Goal: Task Accomplishment & Management: Manage account settings

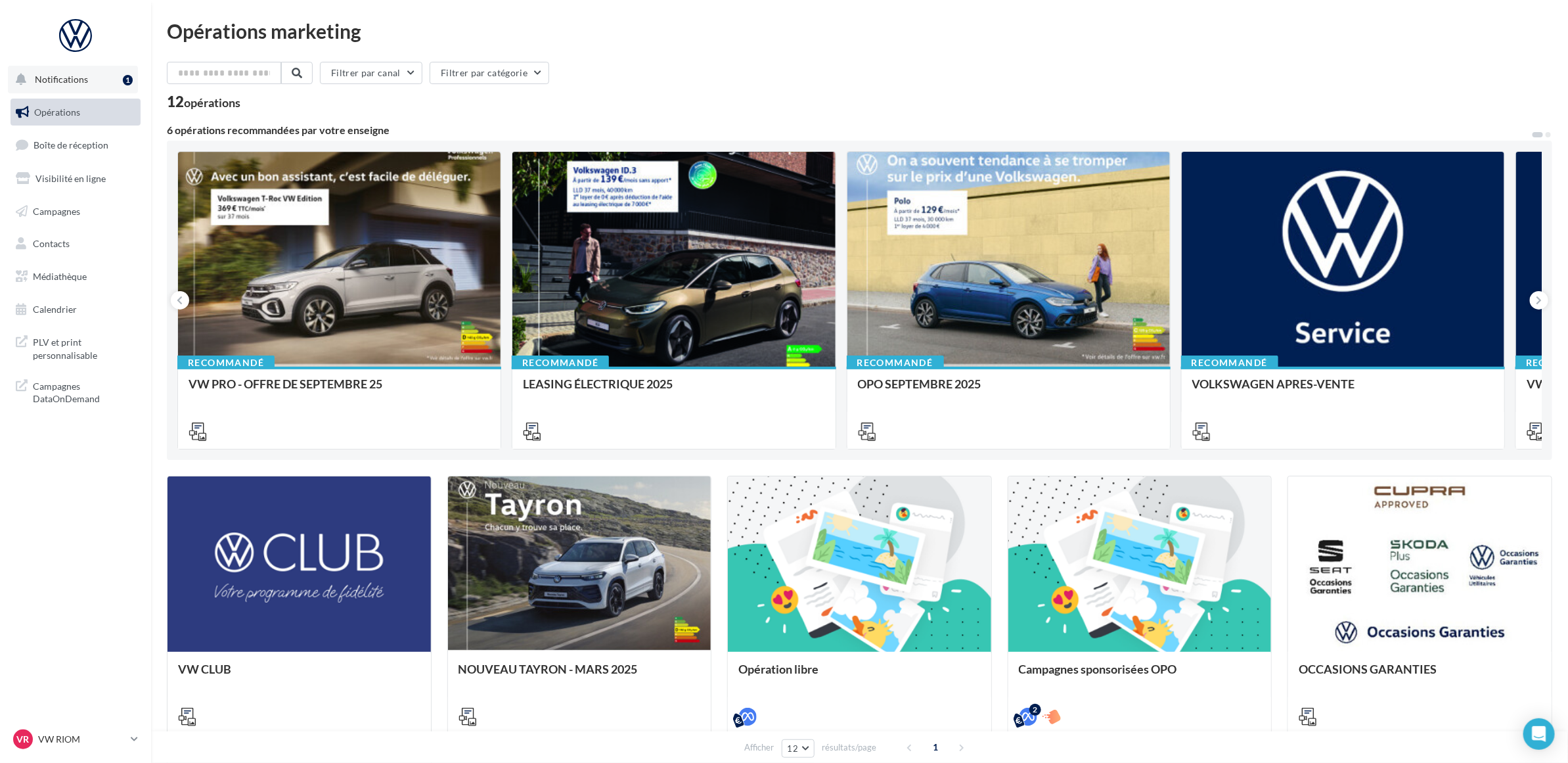
drag, startPoint x: 97, startPoint y: 76, endPoint x: 77, endPoint y: 92, distance: 25.6
click at [97, 74] on button "Notifications 1" at bounding box center [73, 79] width 130 height 28
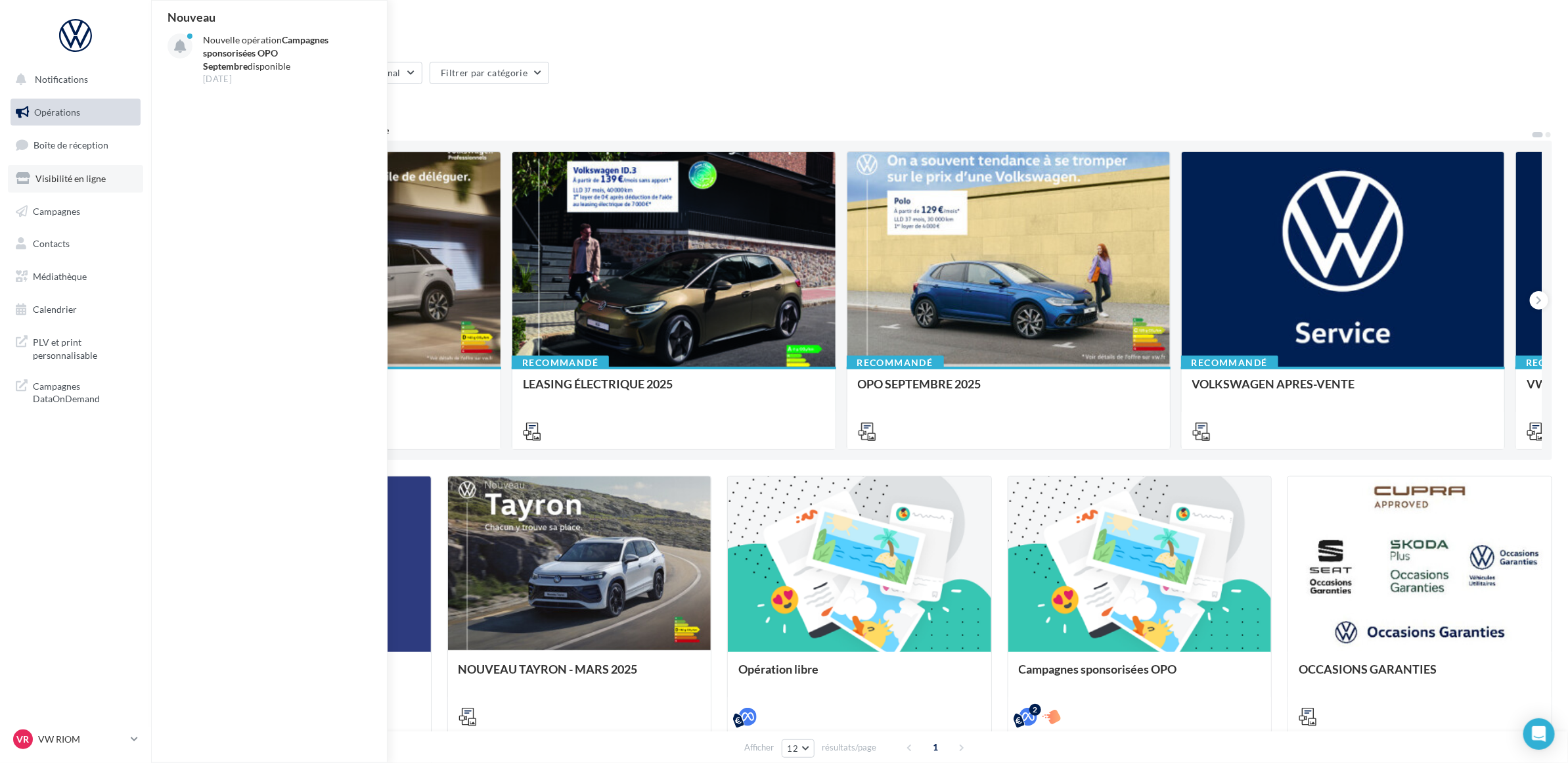
click at [70, 173] on span "Visibilité en ligne" at bounding box center [70, 178] width 70 height 11
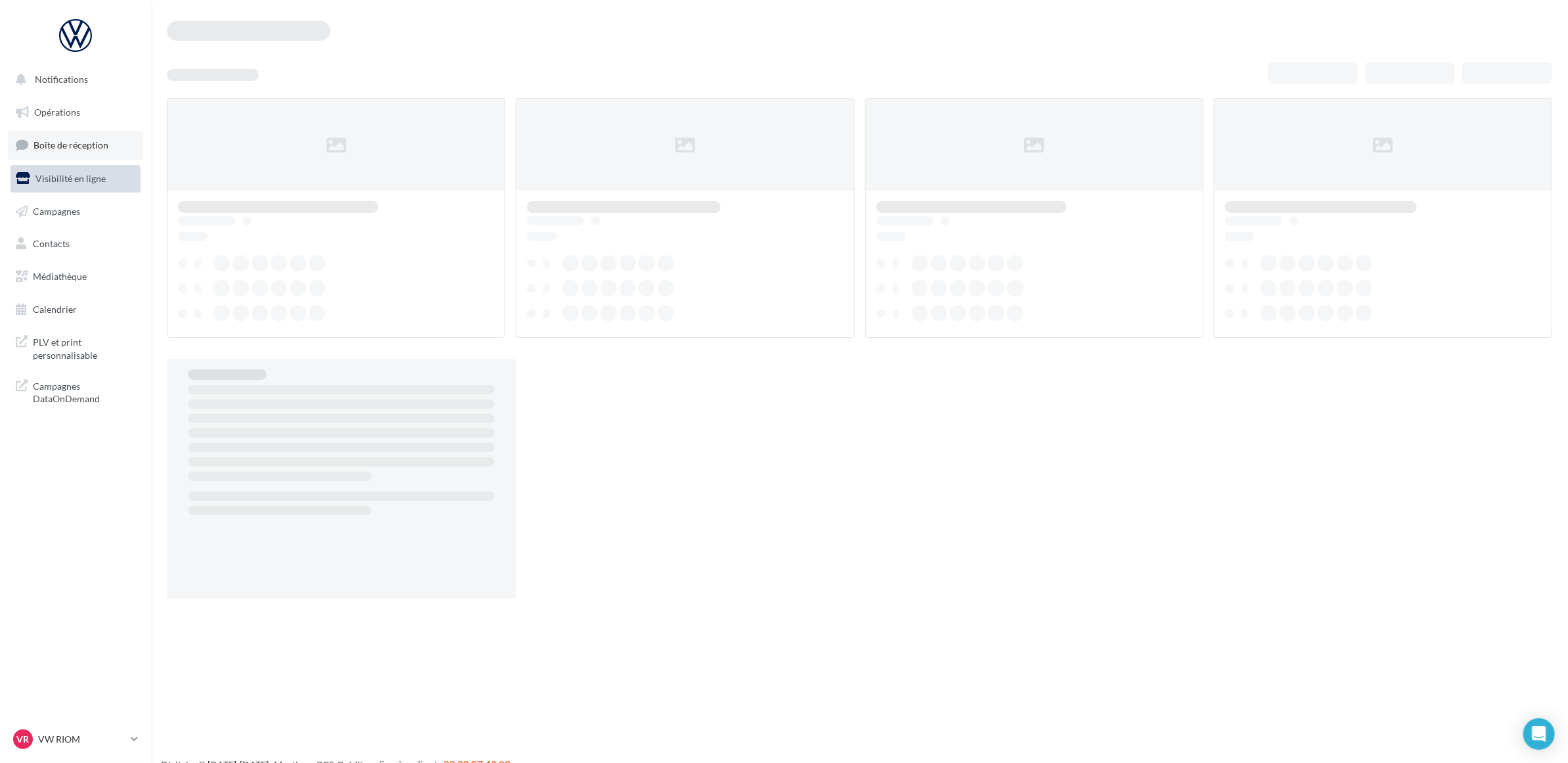
click at [76, 142] on span "Boîte de réception" at bounding box center [70, 145] width 75 height 11
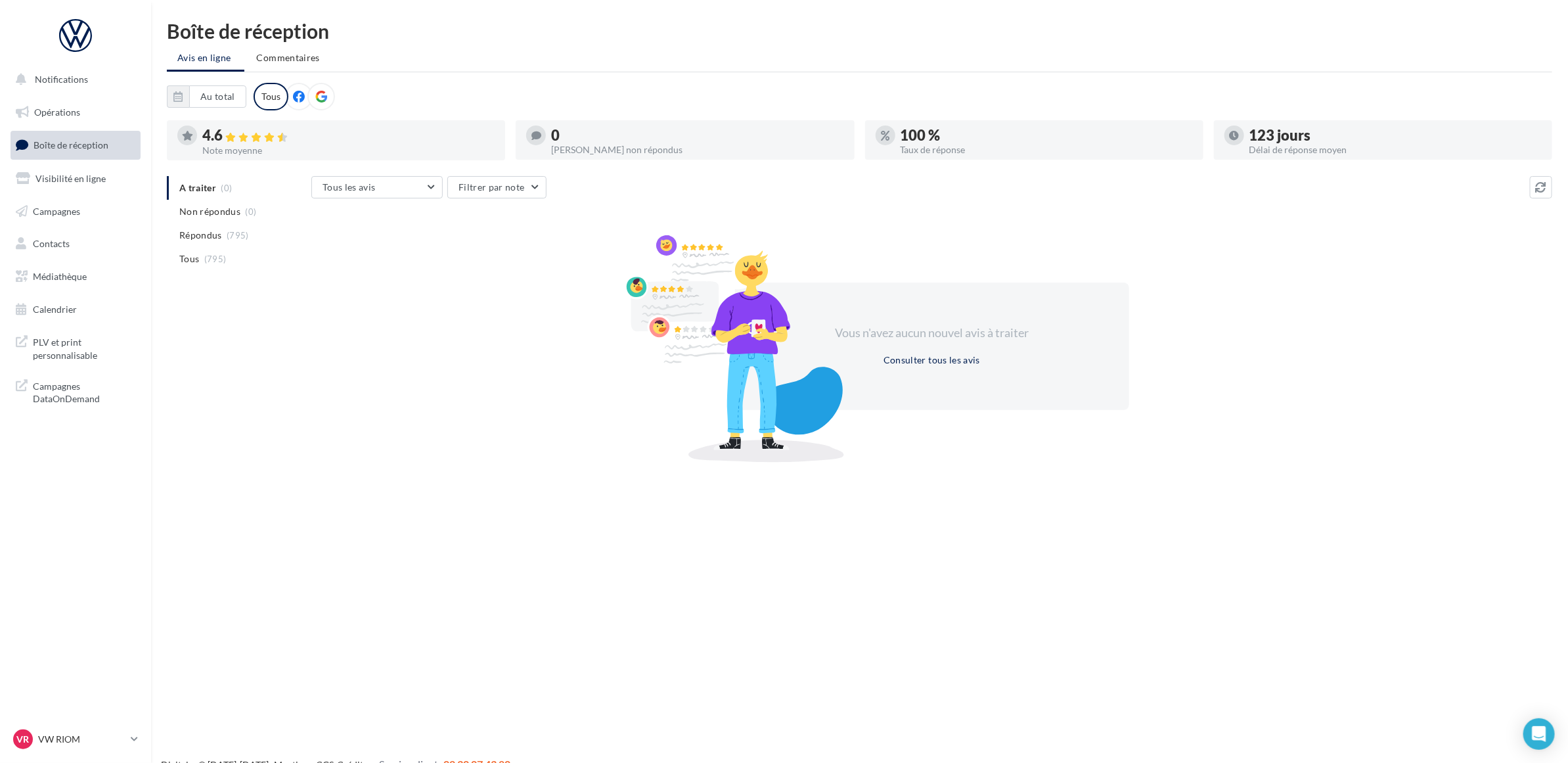
drag, startPoint x: 0, startPoint y: 0, endPoint x: 510, endPoint y: 69, distance: 514.6
click at [510, 69] on ul "Avis en ligne Commentaires" at bounding box center [860, 59] width 1385 height 26
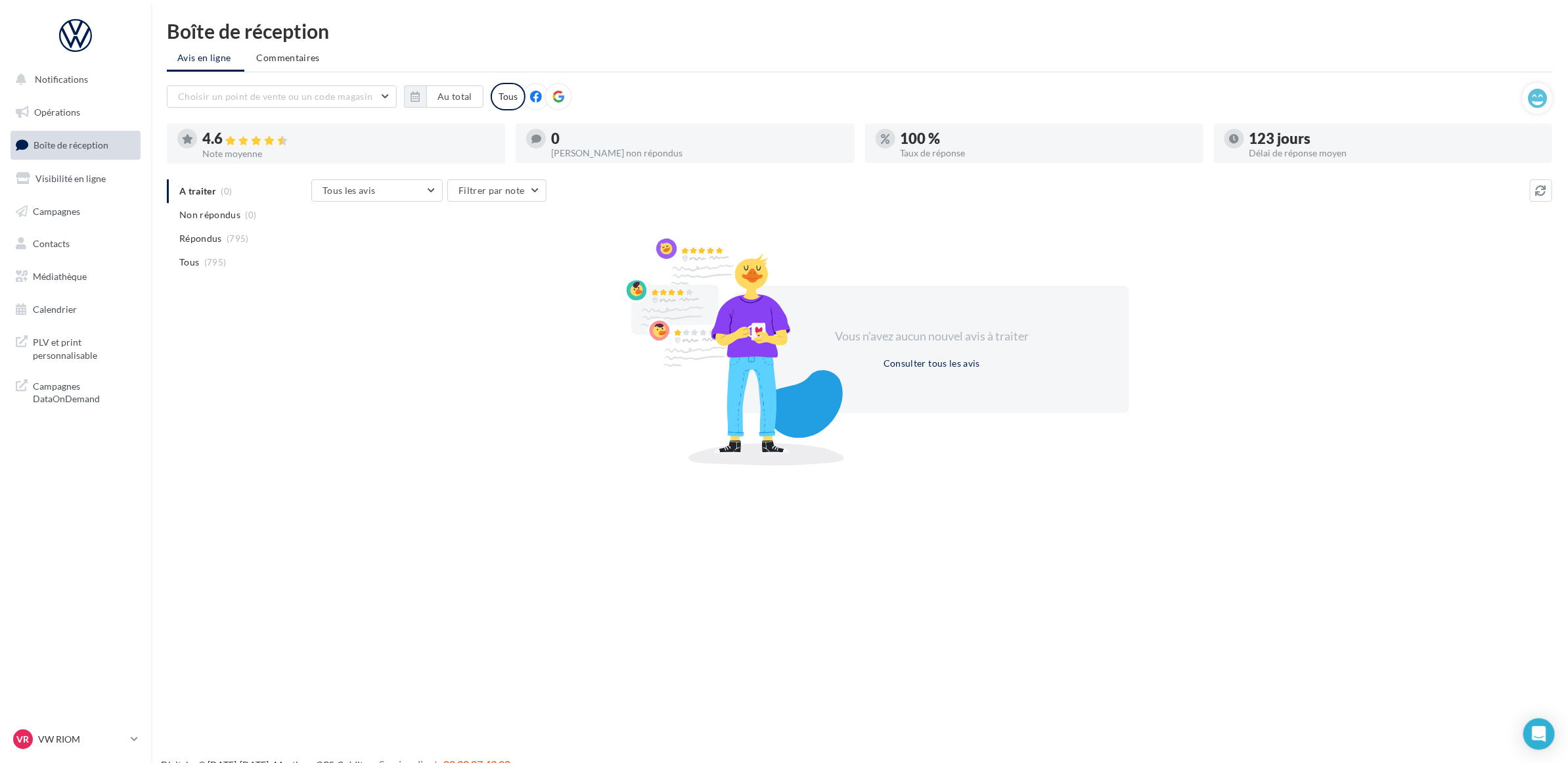
click at [90, 503] on nav "Notifications Opérations Boîte de réception Visibilité en ligne Campagnes Conta…" at bounding box center [76, 382] width 151 height 763
click at [69, 743] on p "VW RIOM" at bounding box center [81, 739] width 88 height 13
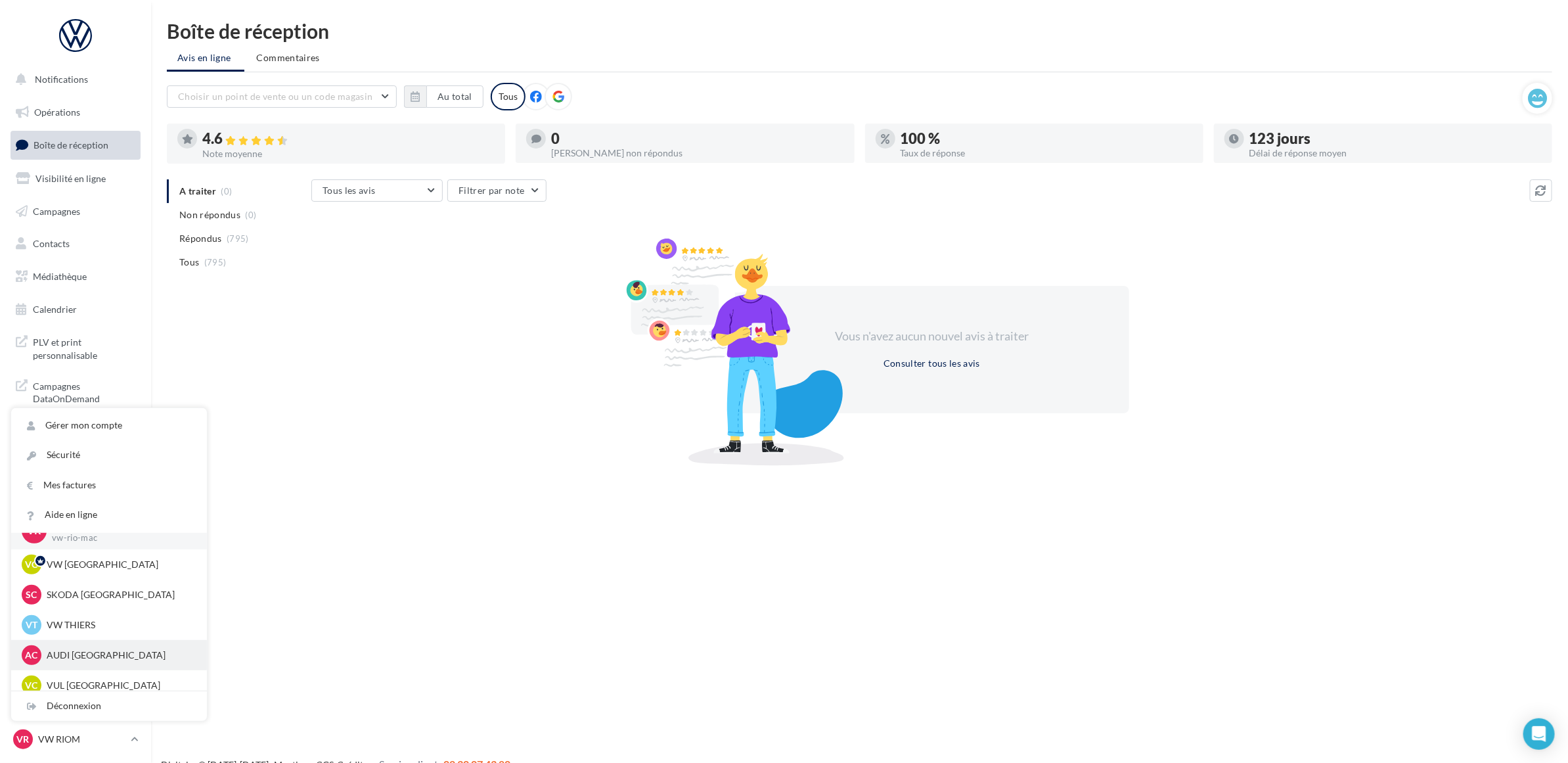
scroll to position [30, 0]
click at [115, 668] on div "VC VUL CLERMONT-FERRAND vwvu-chma-63170" at bounding box center [108, 674] width 175 height 19
